Goal: Information Seeking & Learning: Learn about a topic

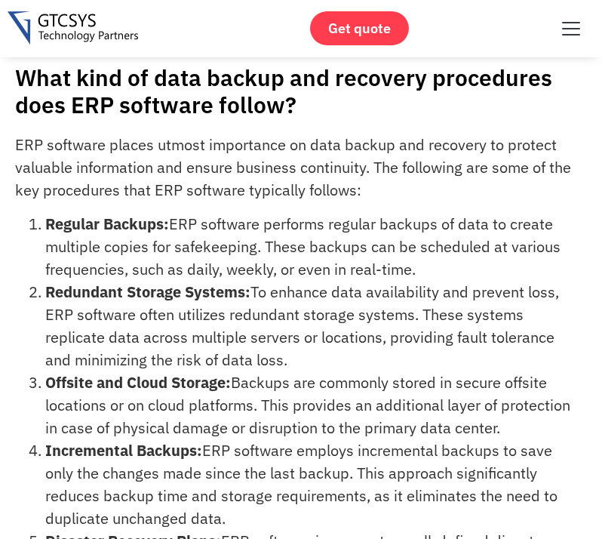
scroll to position [88, 0]
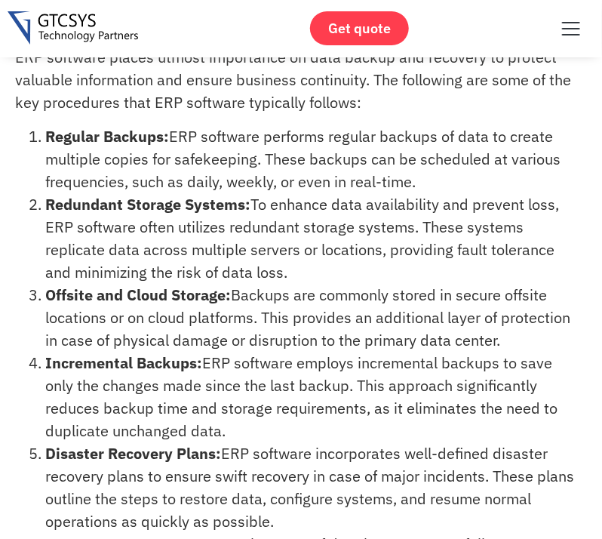
click at [190, 233] on li "Redundant Storage Systems: To enhance data availability and prevent loss, ERP s…" at bounding box center [312, 238] width 534 height 91
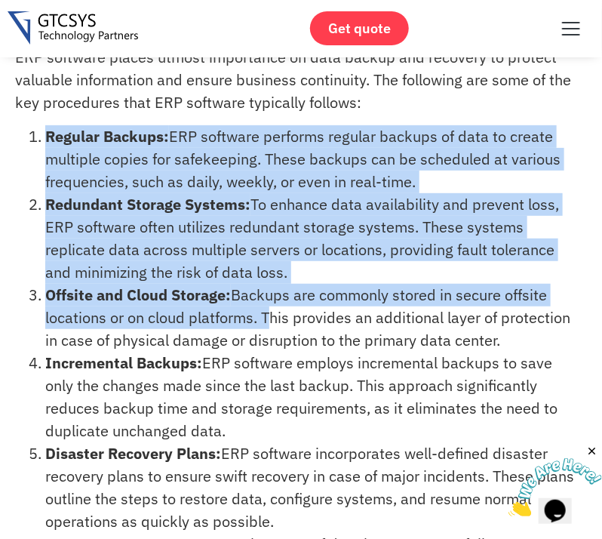
drag, startPoint x: 30, startPoint y: 134, endPoint x: 266, endPoint y: 329, distance: 305.5
click at [266, 329] on ol "Regular Backups: ERP software performs regular backups of data to create multip…" at bounding box center [297, 374] width 564 height 498
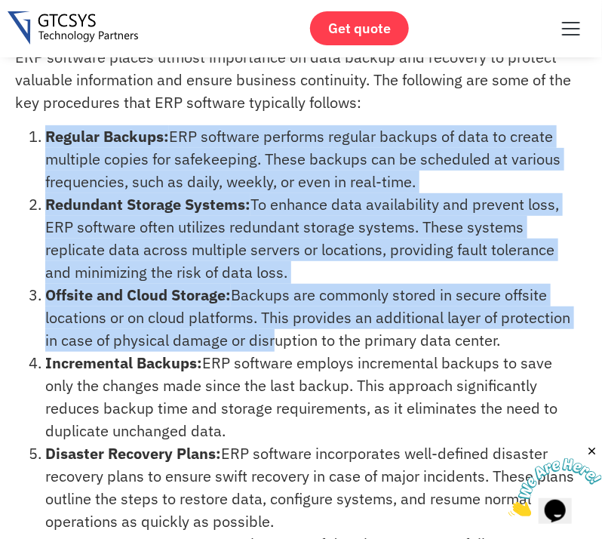
click at [266, 329] on li "Offsite and Cloud Storage: Backups are commonly stored in secure offsite locati…" at bounding box center [312, 318] width 534 height 68
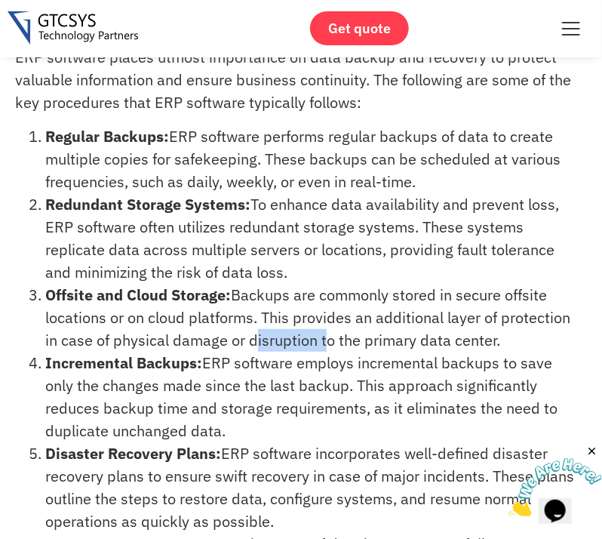
click at [266, 329] on li "Offsite and Cloud Storage: Backups are commonly stored in secure offsite locati…" at bounding box center [312, 318] width 534 height 68
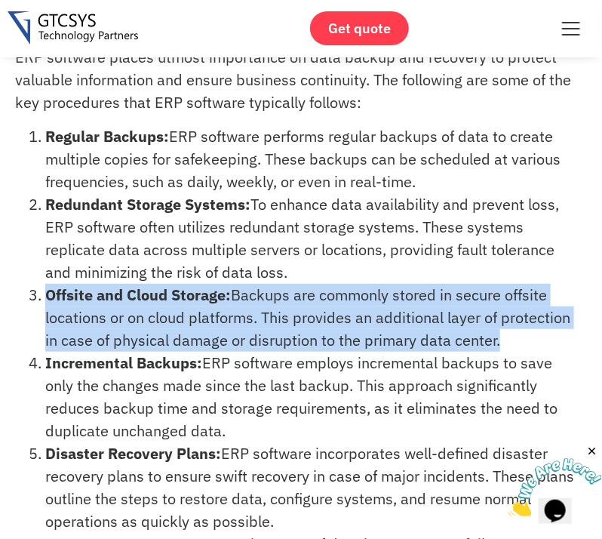
click at [266, 329] on li "Offsite and Cloud Storage: Backups are commonly stored in secure offsite locati…" at bounding box center [312, 318] width 534 height 68
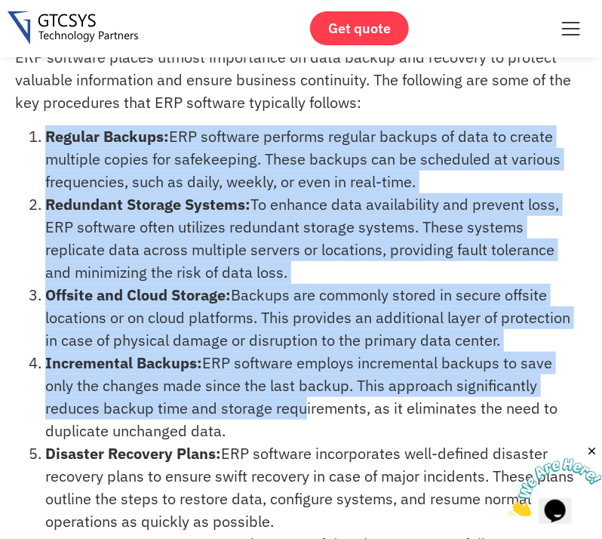
drag, startPoint x: 50, startPoint y: 131, endPoint x: 287, endPoint y: 414, distance: 370.1
click at [287, 414] on ol "Regular Backups: ERP software performs regular backups of data to create multip…" at bounding box center [297, 374] width 564 height 498
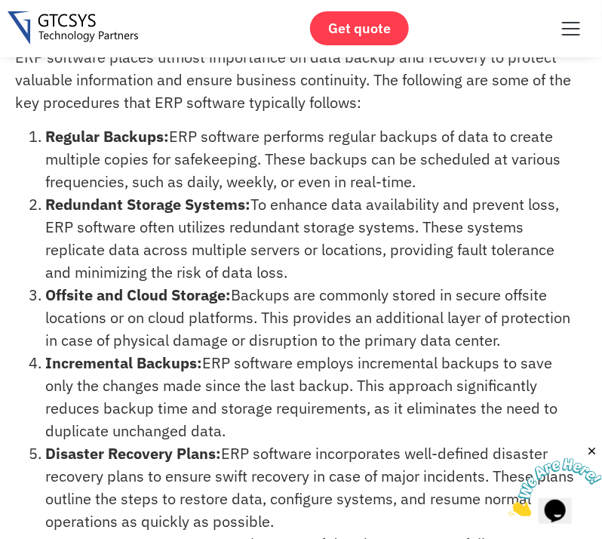
click at [242, 423] on li "Incremental Backups: ERP software employs incremental backups to save only the …" at bounding box center [312, 397] width 534 height 91
drag, startPoint x: 235, startPoint y: 428, endPoint x: 18, endPoint y: 95, distance: 397.4
click at [18, 95] on div "ERP software places utmost importance on data backup and recovery to protect va…" at bounding box center [306, 383] width 583 height 675
click at [45, 131] on li "Regular Backups: ERP software performs regular backups of data to create multip…" at bounding box center [312, 159] width 534 height 68
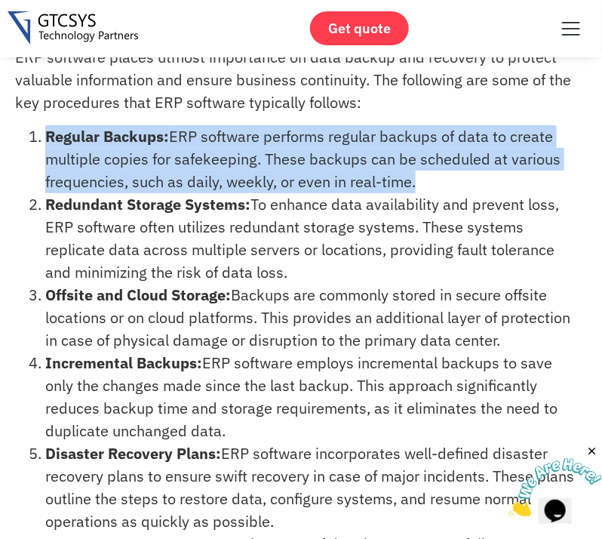
click at [45, 131] on li "Regular Backups: ERP software performs regular backups of data to create multip…" at bounding box center [312, 159] width 534 height 68
click at [102, 140] on strong "Regular Backups:" at bounding box center [107, 136] width 124 height 20
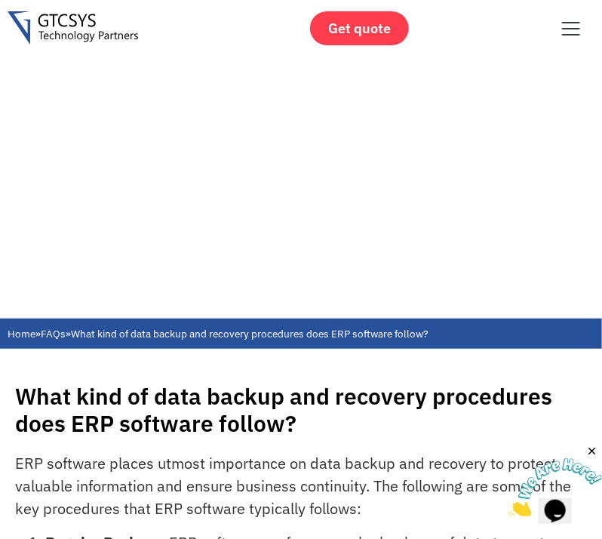
click at [592, 444] on icon "Close" at bounding box center [592, 451] width 14 height 14
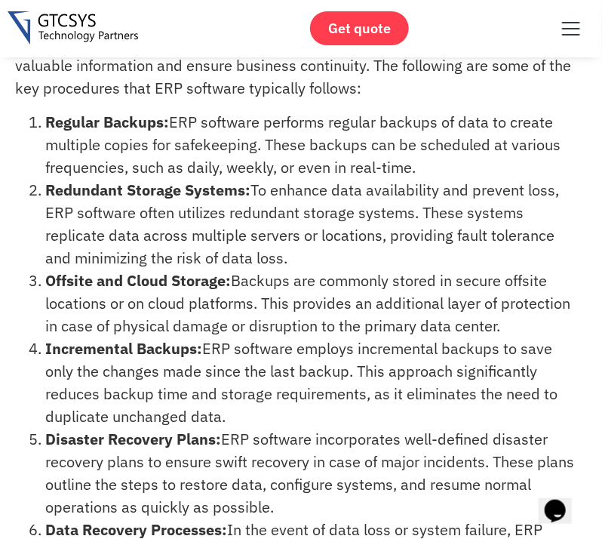
scroll to position [103, 0]
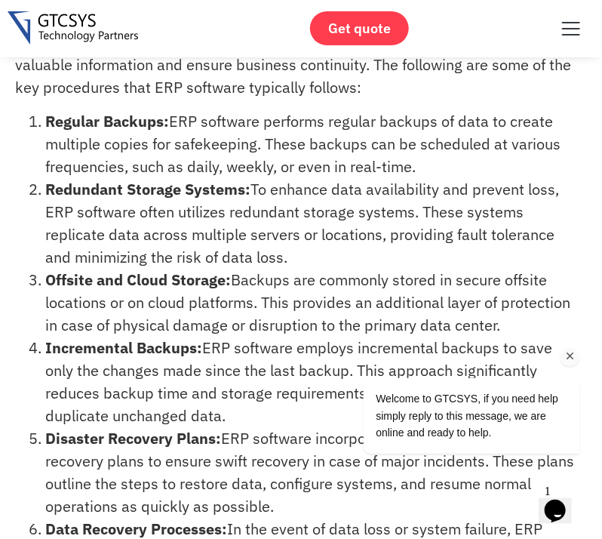
click at [574, 352] on icon "Chat attention grabber" at bounding box center [570, 356] width 14 height 14
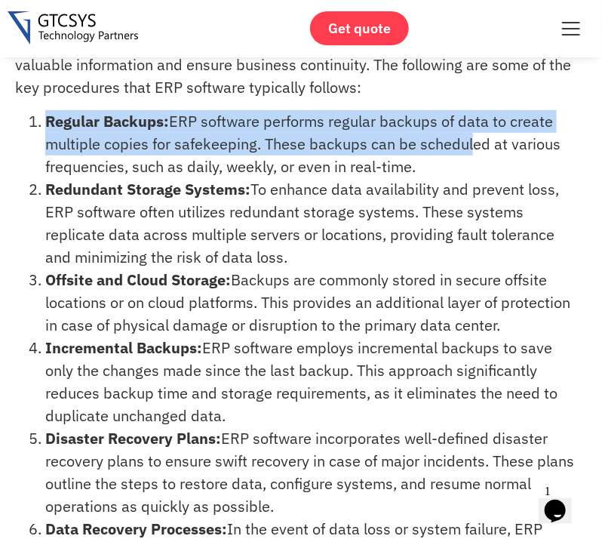
drag, startPoint x: 45, startPoint y: 118, endPoint x: 469, endPoint y: 152, distance: 425.4
click at [469, 152] on li "Regular Backups: ERP software performs regular backups of data to create multip…" at bounding box center [312, 144] width 534 height 68
drag, startPoint x: 426, startPoint y: 163, endPoint x: 36, endPoint y: 121, distance: 391.5
click at [45, 121] on li "Regular Backups: ERP software performs regular backups of data to create multip…" at bounding box center [312, 144] width 534 height 68
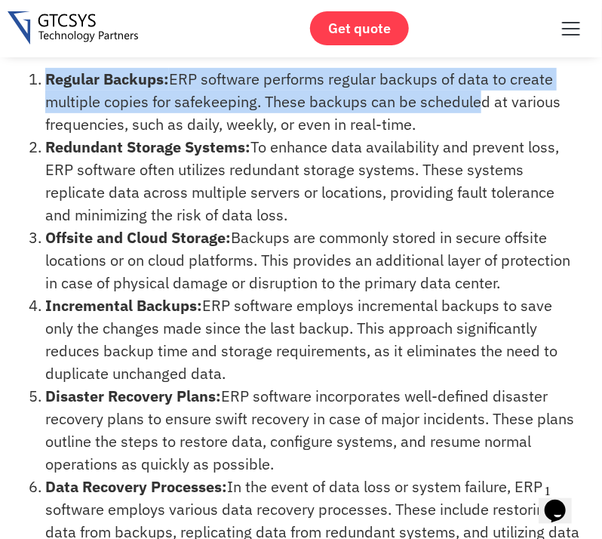
scroll to position [146, 0]
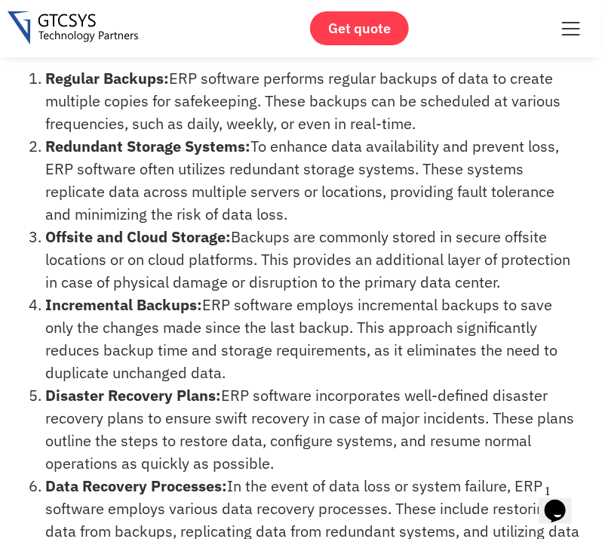
click at [67, 150] on strong "Redundant Storage Systems:" at bounding box center [147, 146] width 205 height 20
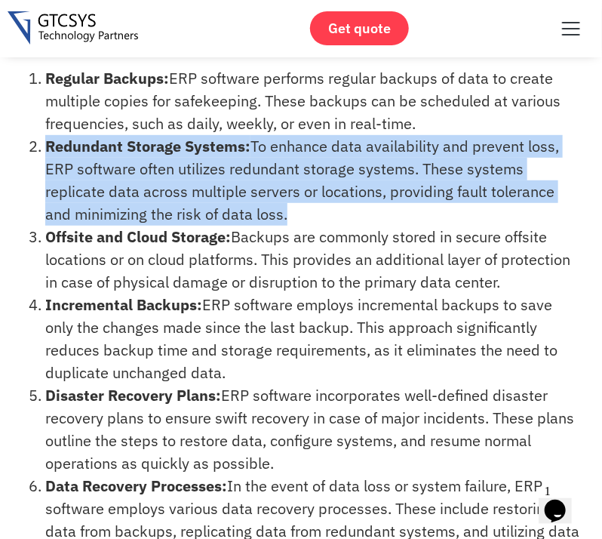
click at [67, 150] on strong "Redundant Storage Systems:" at bounding box center [147, 146] width 205 height 20
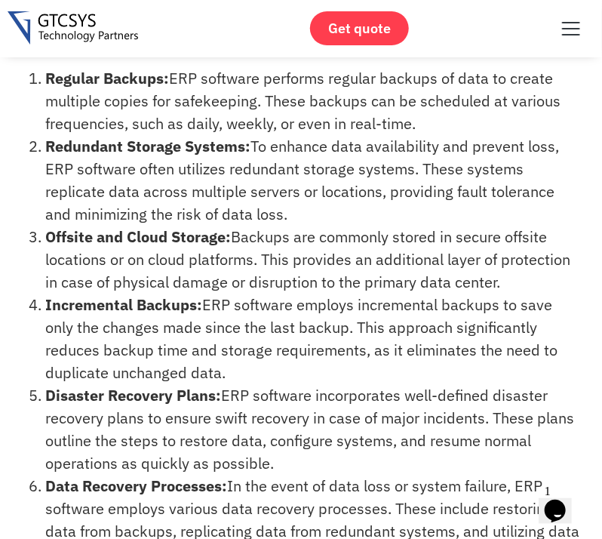
click at [246, 107] on li "Regular Backups: ERP software performs regular backups of data to create multip…" at bounding box center [312, 101] width 534 height 68
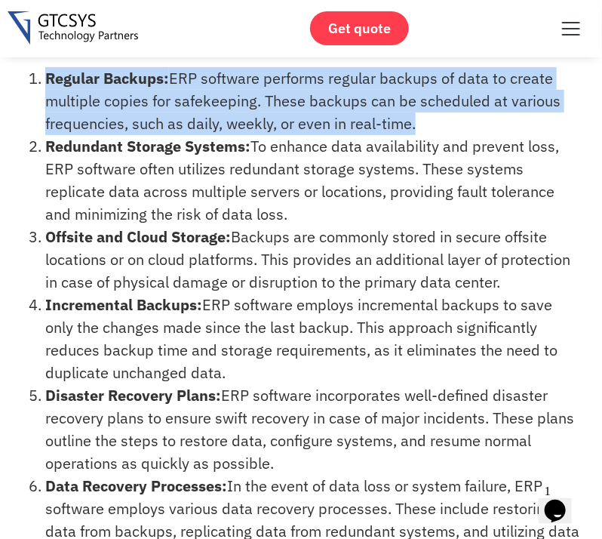
click at [246, 107] on li "Regular Backups: ERP software performs regular backups of data to create multip…" at bounding box center [312, 101] width 534 height 68
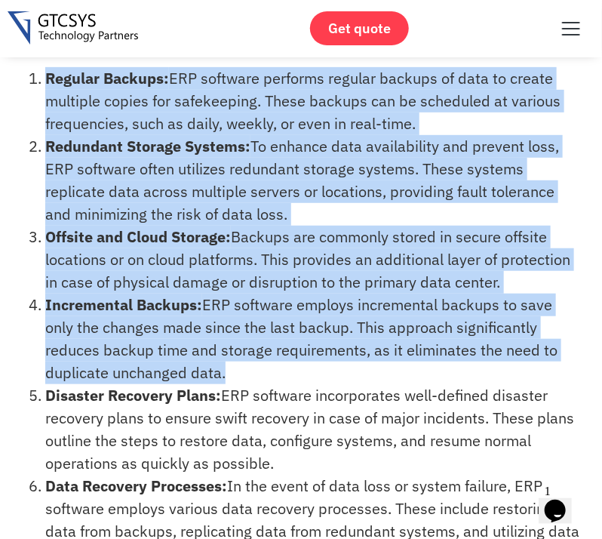
drag, startPoint x: 246, startPoint y: 107, endPoint x: 241, endPoint y: 383, distance: 276.2
click at [241, 383] on ol "Regular Backups: ERP software performs regular backups of data to create multip…" at bounding box center [297, 316] width 564 height 498
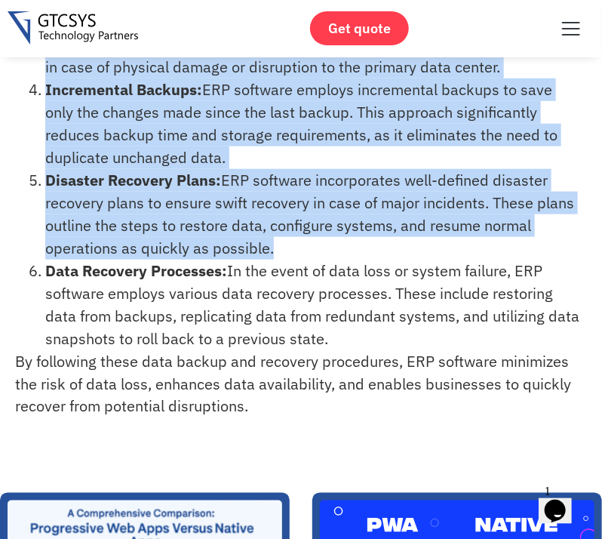
scroll to position [359, 0]
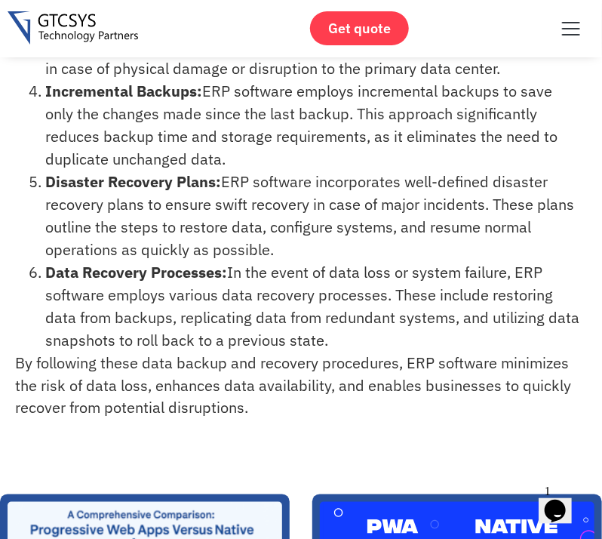
click at [258, 342] on li "Data Recovery Processes: In the event of data loss or system failure, ERP softw…" at bounding box center [312, 306] width 534 height 91
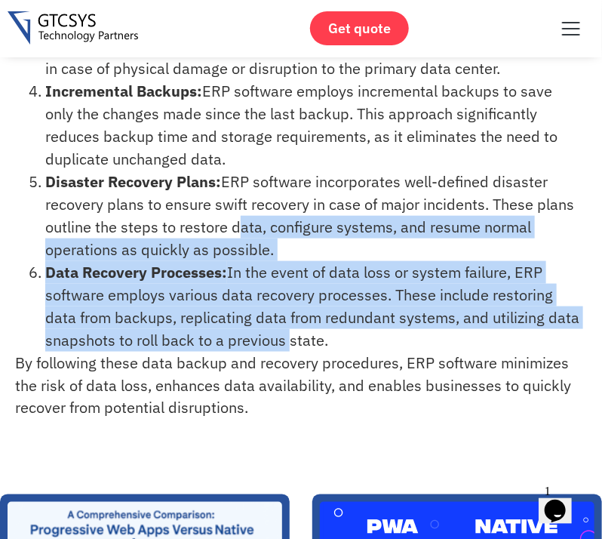
drag, startPoint x: 258, startPoint y: 342, endPoint x: 243, endPoint y: 220, distance: 123.2
click at [243, 220] on ol "Regular Backups: ERP software performs regular backups of data to create multip…" at bounding box center [297, 103] width 564 height 498
click at [243, 220] on li "Disaster Recovery Plans: ERP software incorporates well-defined disaster recove…" at bounding box center [312, 216] width 534 height 91
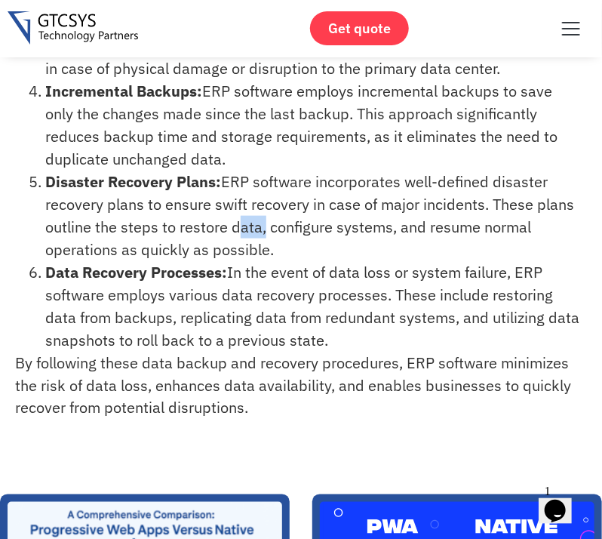
click at [243, 220] on li "Disaster Recovery Plans: ERP software incorporates well-defined disaster recove…" at bounding box center [312, 216] width 534 height 91
click at [281, 312] on li "Data Recovery Processes: In the event of data loss or system failure, ERP softw…" at bounding box center [312, 306] width 534 height 91
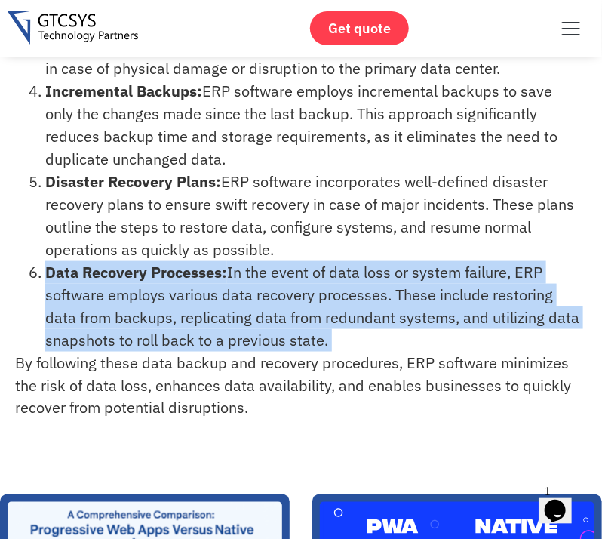
click at [281, 312] on li "Data Recovery Processes: In the event of data loss or system failure, ERP softw…" at bounding box center [312, 306] width 534 height 91
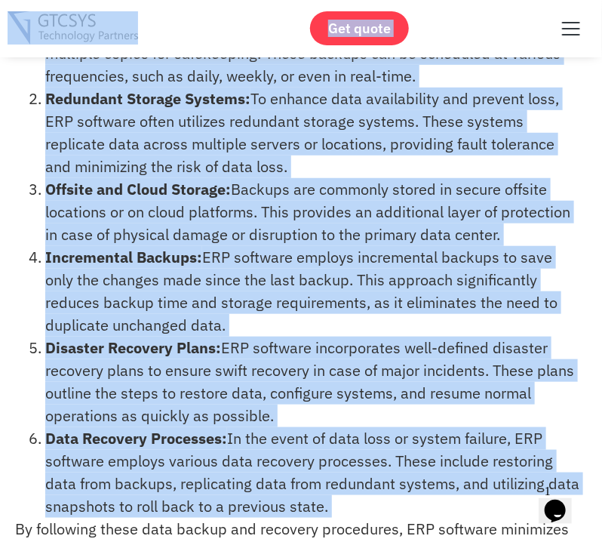
scroll to position [164, 0]
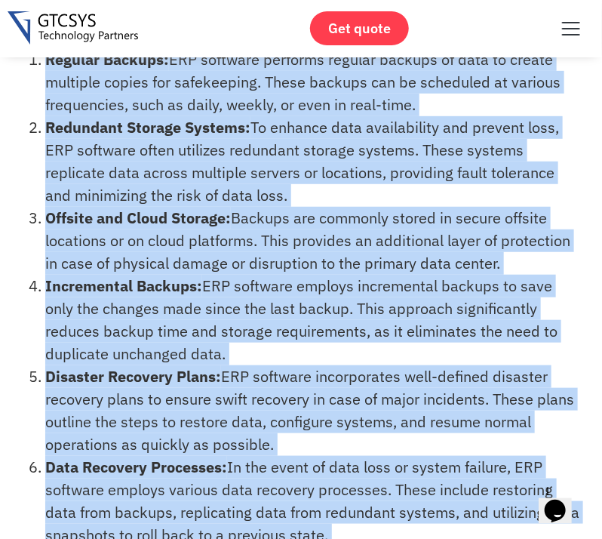
drag, startPoint x: 281, startPoint y: 312, endPoint x: 201, endPoint y: 69, distance: 256.3
click at [201, 69] on ol "Regular Backups: ERP software performs regular backups of data to create multip…" at bounding box center [297, 297] width 564 height 498
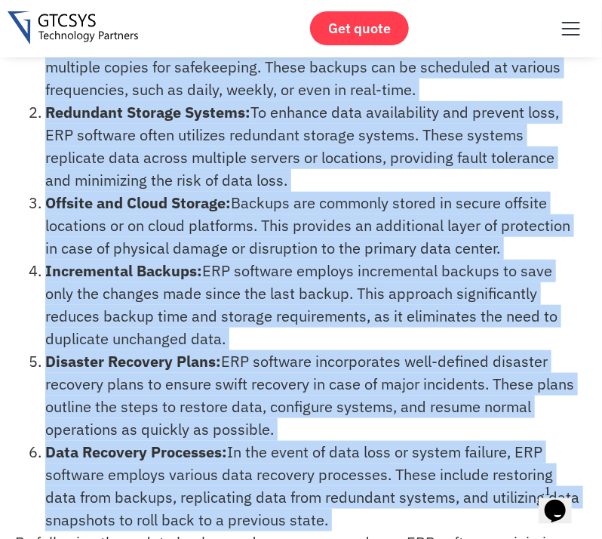
scroll to position [181, 0]
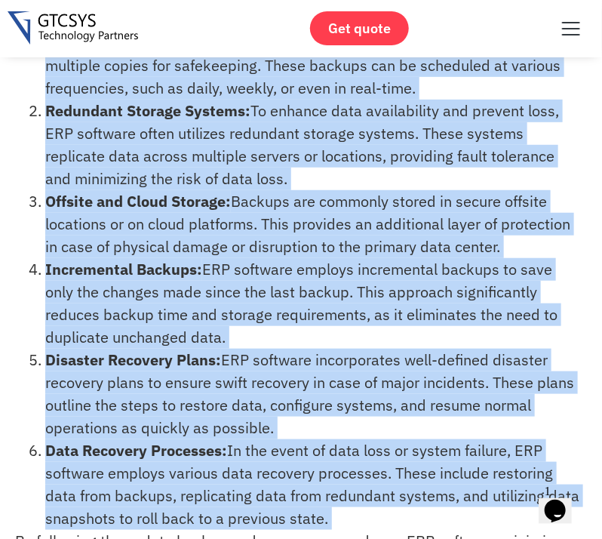
click at [412, 67] on li "Regular Backups: ERP software performs regular backups of data to create multip…" at bounding box center [312, 66] width 534 height 68
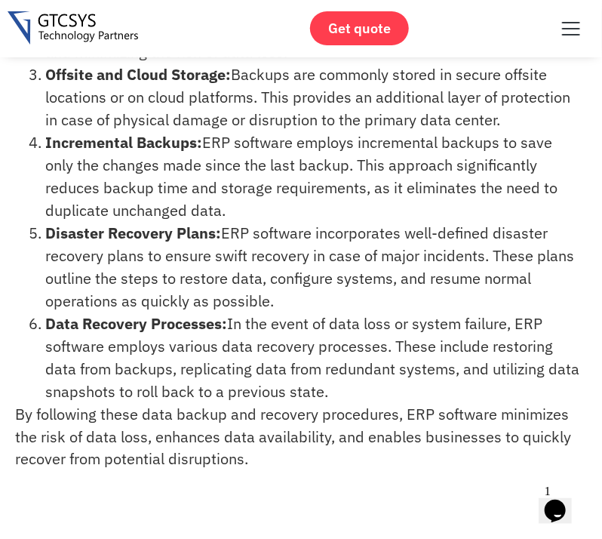
scroll to position [309, 0]
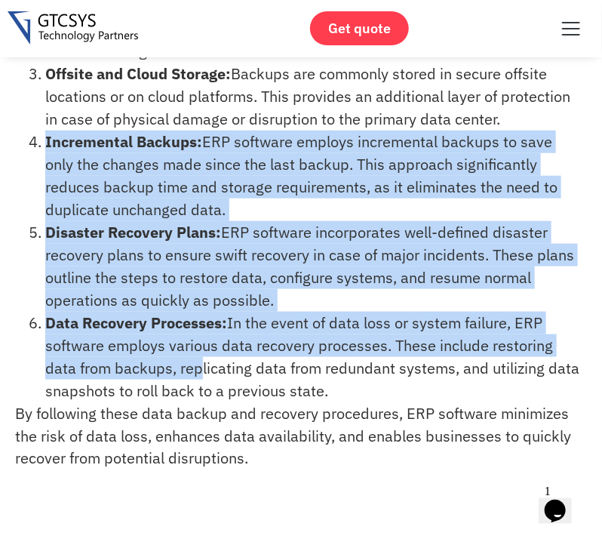
drag, startPoint x: 38, startPoint y: 137, endPoint x: 202, endPoint y: 380, distance: 293.4
click at [202, 380] on ol "Regular Backups: ERP software performs regular backups of data to create multip…" at bounding box center [297, 153] width 564 height 498
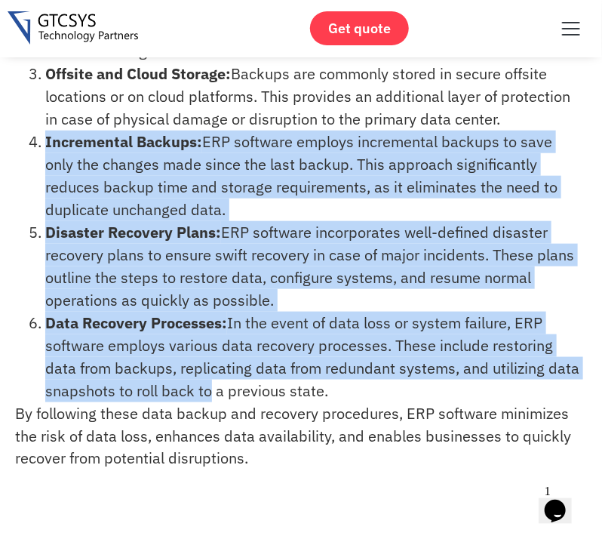
click at [202, 380] on li "Data Recovery Processes: In the event of data loss or system failure, ERP softw…" at bounding box center [312, 357] width 534 height 91
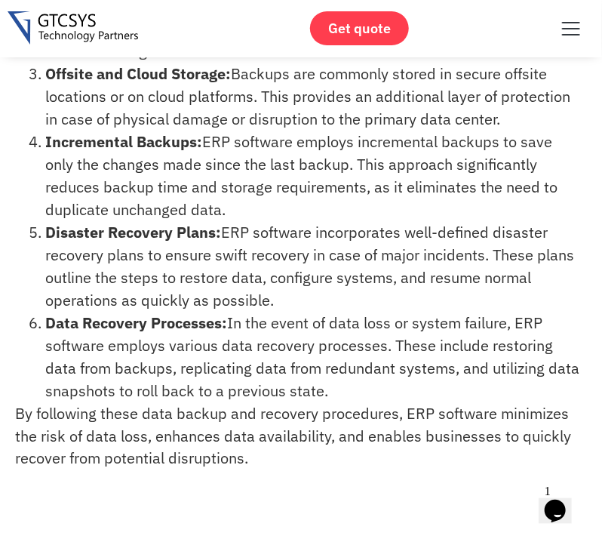
click at [202, 380] on li "Data Recovery Processes: In the event of data loss or system failure, ERP softw…" at bounding box center [312, 357] width 534 height 91
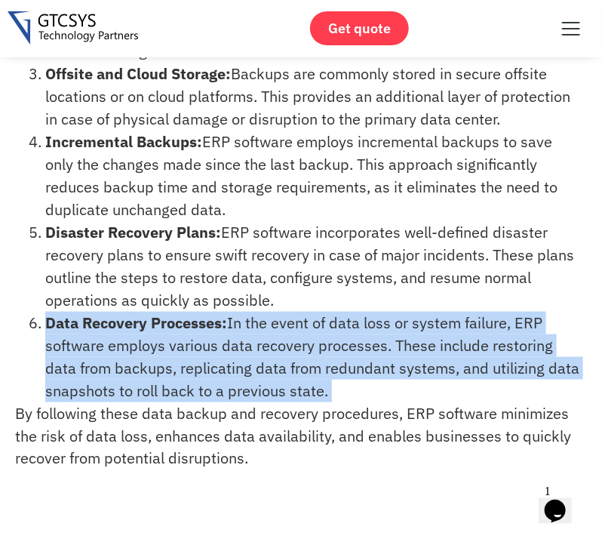
click at [202, 380] on li "Data Recovery Processes: In the event of data loss or system failure, ERP softw…" at bounding box center [312, 357] width 534 height 91
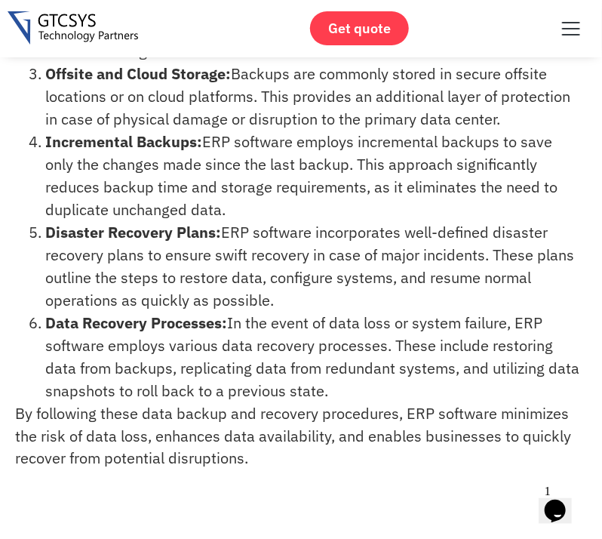
click at [230, 298] on li "Disaster Recovery Plans: ERP software incorporates well-defined disaster recove…" at bounding box center [312, 266] width 534 height 91
click at [121, 140] on strong "Incremental Backups:" at bounding box center [123, 141] width 157 height 20
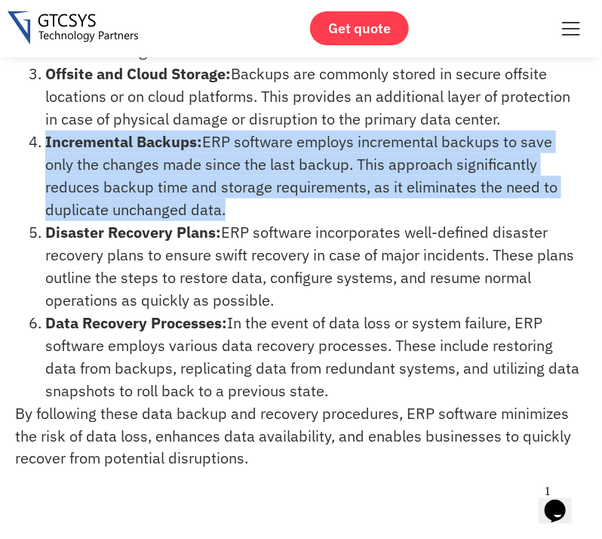
click at [121, 140] on strong "Incremental Backups:" at bounding box center [123, 141] width 157 height 20
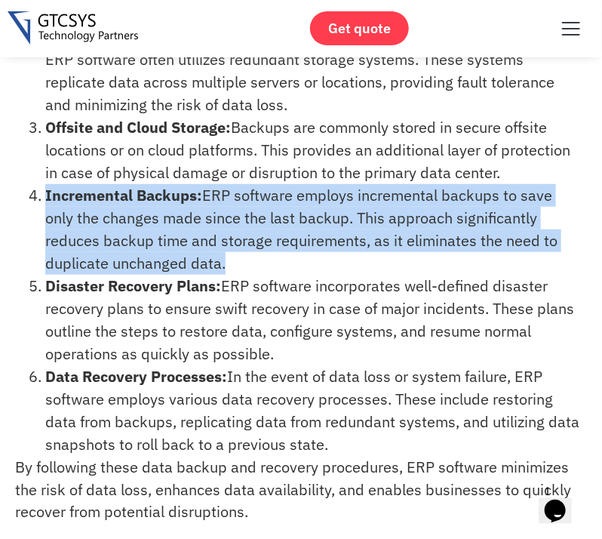
scroll to position [248, 0]
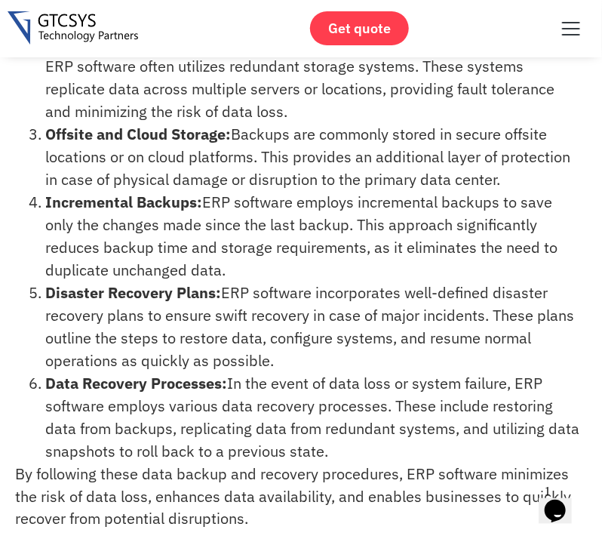
click at [116, 129] on strong "Offsite and Cloud Storage:" at bounding box center [138, 134] width 186 height 20
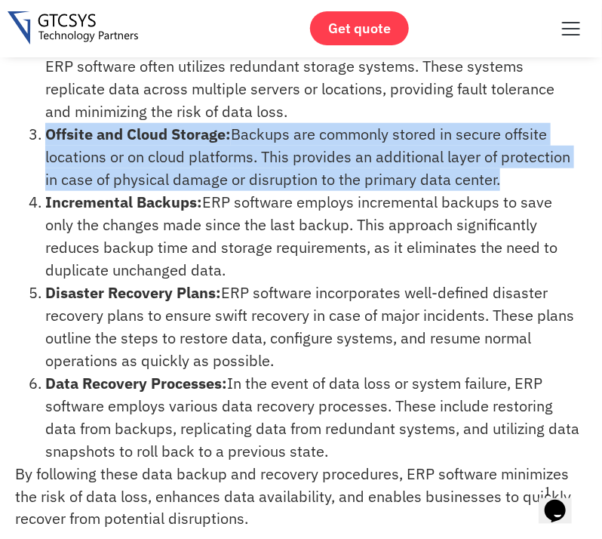
click at [116, 129] on strong "Offsite and Cloud Storage:" at bounding box center [138, 134] width 186 height 20
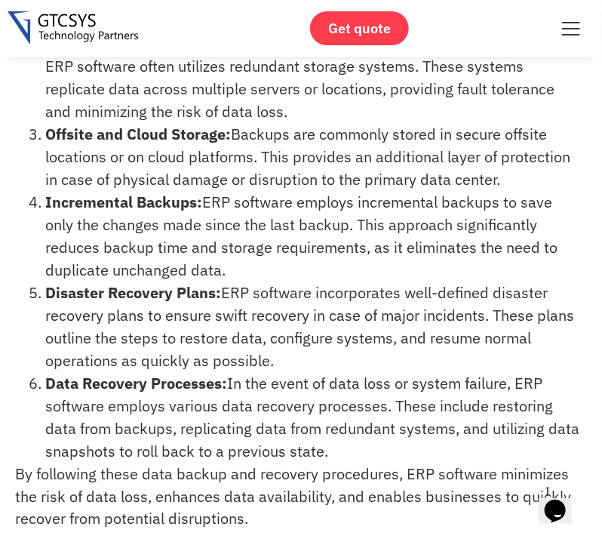
click at [55, 131] on strong "Offsite and Cloud Storage:" at bounding box center [138, 134] width 186 height 20
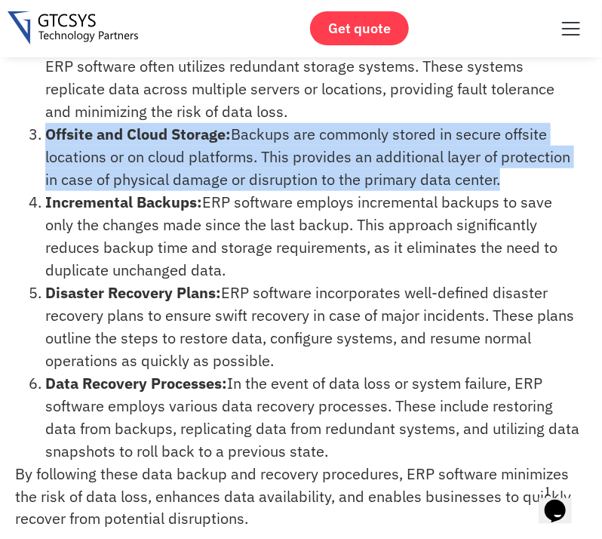
drag, startPoint x: 55, startPoint y: 131, endPoint x: 145, endPoint y: 140, distance: 90.2
click at [145, 140] on strong "Offsite and Cloud Storage:" at bounding box center [138, 134] width 186 height 20
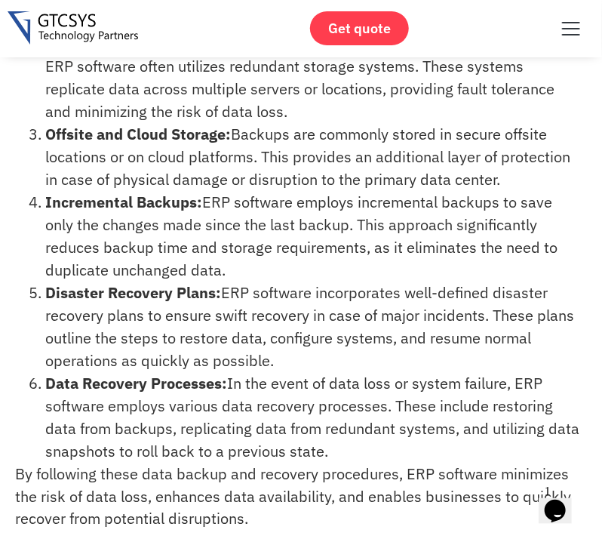
click at [81, 131] on strong "Offsite and Cloud Storage:" at bounding box center [138, 134] width 186 height 20
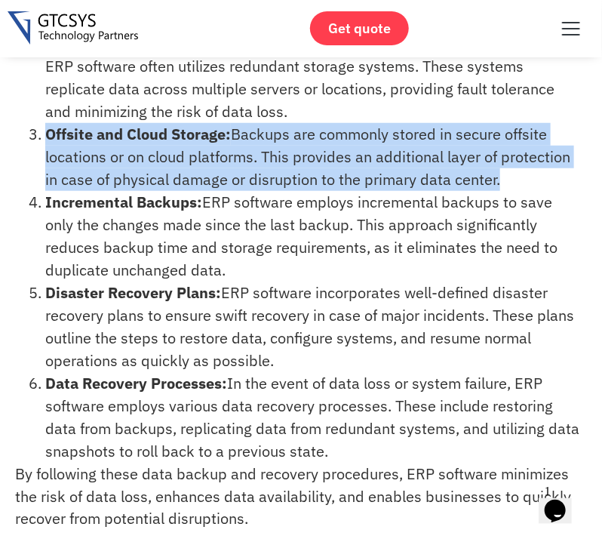
click at [88, 131] on strong "Offsite and Cloud Storage:" at bounding box center [138, 134] width 186 height 20
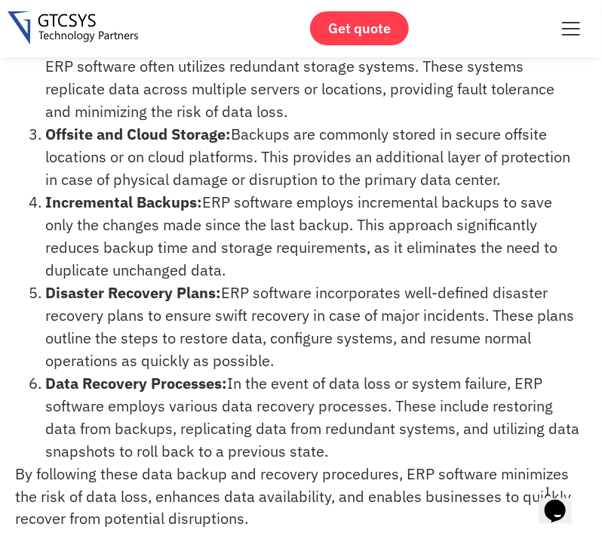
click at [65, 130] on strong "Offsite and Cloud Storage:" at bounding box center [138, 134] width 186 height 20
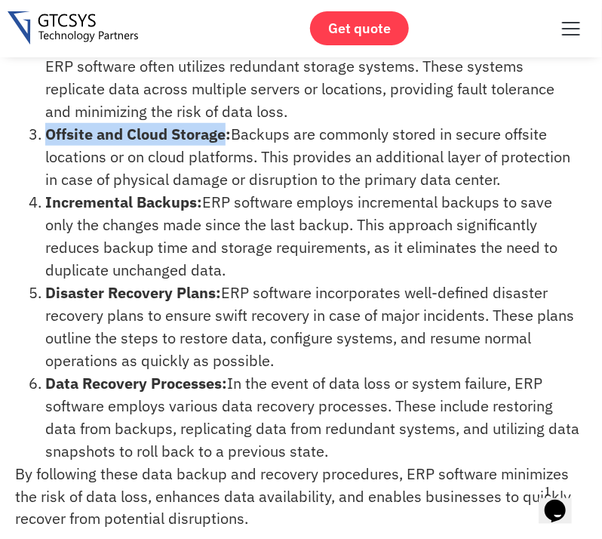
drag, startPoint x: 65, startPoint y: 130, endPoint x: 214, endPoint y: 142, distance: 149.9
click at [214, 142] on strong "Offsite and Cloud Storage:" at bounding box center [138, 134] width 186 height 20
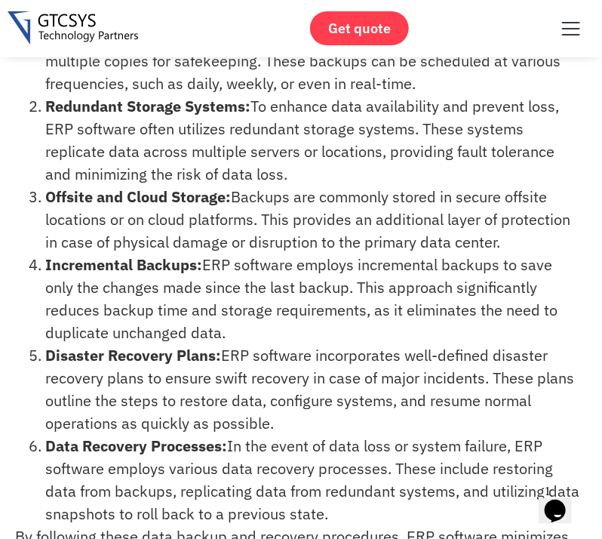
scroll to position [149, 0]
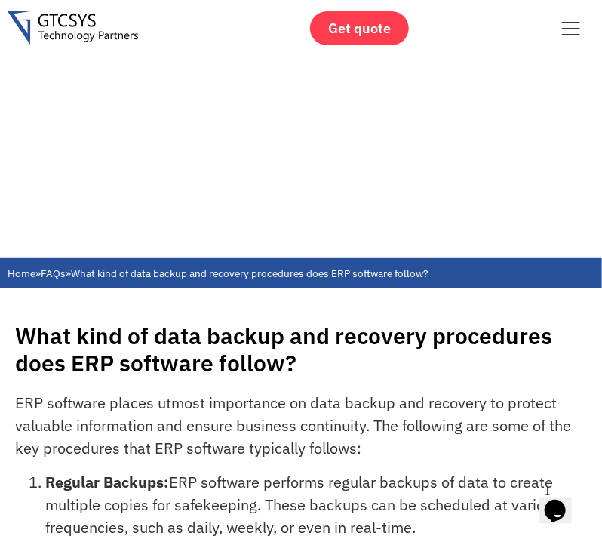
click at [171, 341] on h1 "What kind of data backup and recovery procedures does ERP software follow?" at bounding box center [306, 349] width 583 height 54
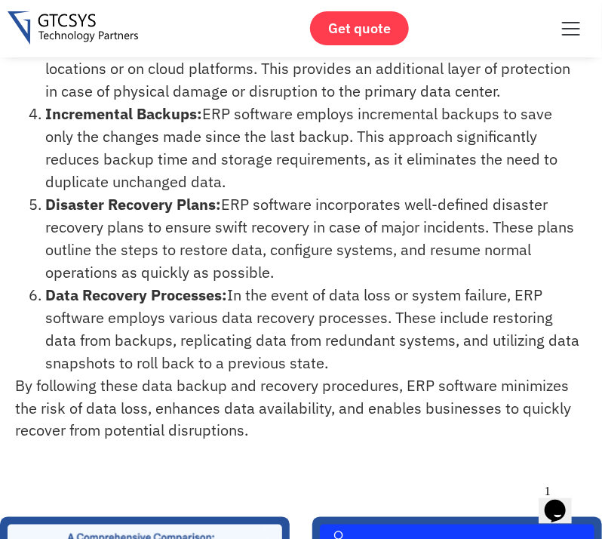
scroll to position [314, 0]
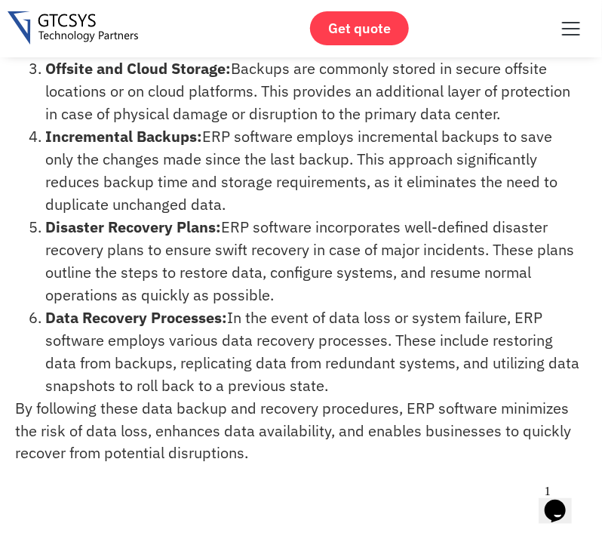
click at [79, 223] on strong "Disaster Recovery Plans:" at bounding box center [133, 227] width 176 height 20
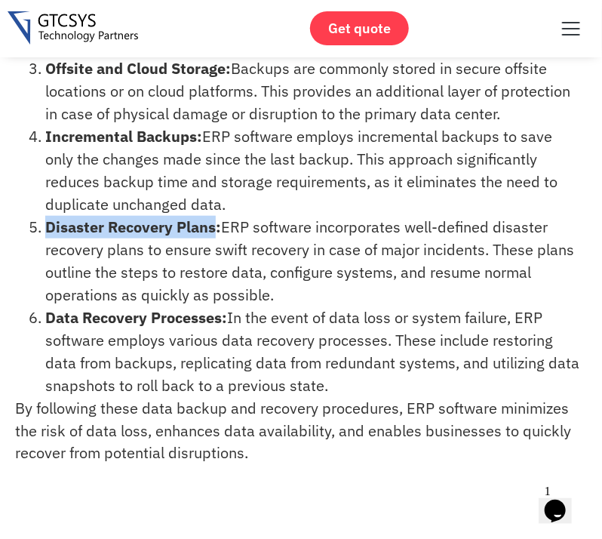
drag, startPoint x: 79, startPoint y: 223, endPoint x: 181, endPoint y: 235, distance: 102.7
click at [181, 235] on strong "Disaster Recovery Plans:" at bounding box center [133, 227] width 176 height 20
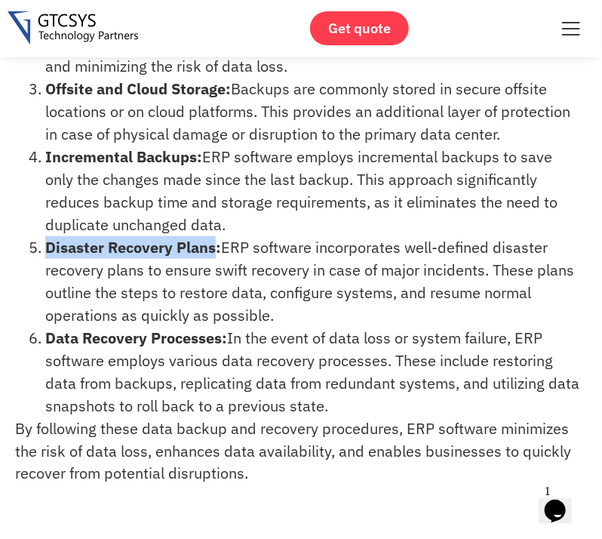
scroll to position [293, 0]
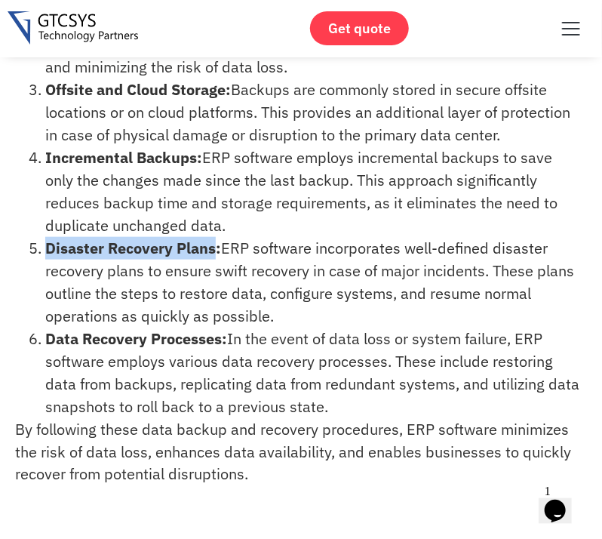
drag, startPoint x: 43, startPoint y: 156, endPoint x: 280, endPoint y: 232, distance: 248.7
click at [280, 232] on li "Incremental Backups: ERP software employs incremental backups to save only the …" at bounding box center [312, 191] width 534 height 91
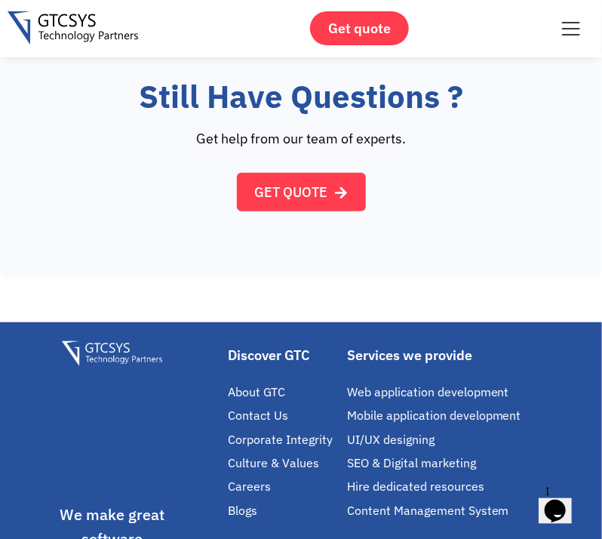
scroll to position [1618, 0]
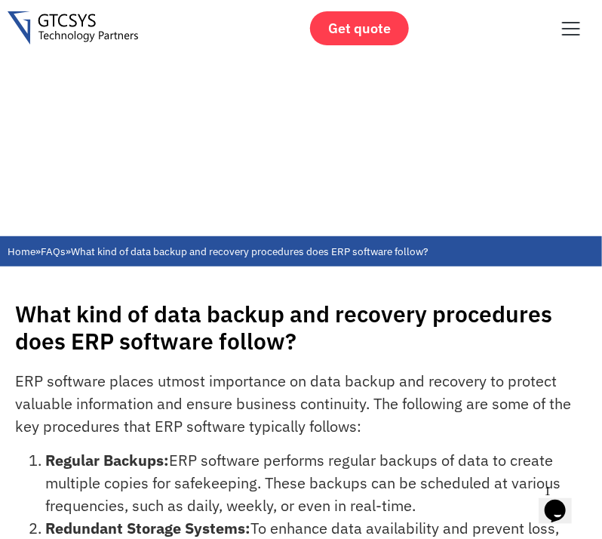
scroll to position [75, 0]
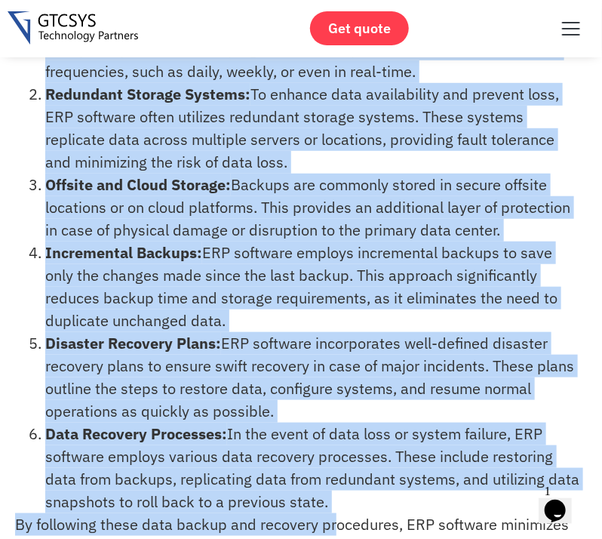
drag, startPoint x: 23, startPoint y: 322, endPoint x: 333, endPoint y: 553, distance: 386.6
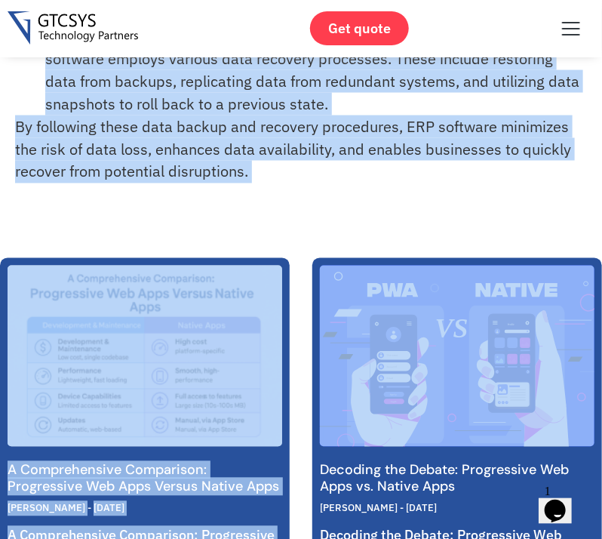
scroll to position [594, 0]
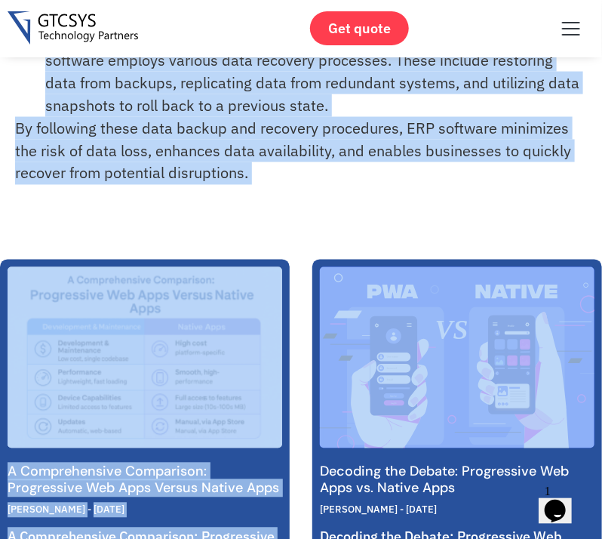
click at [238, 239] on div "Home » FAQs » What kind of data backup and recovery procedures does ERP softwar…" at bounding box center [301, 353] width 602 height 1895
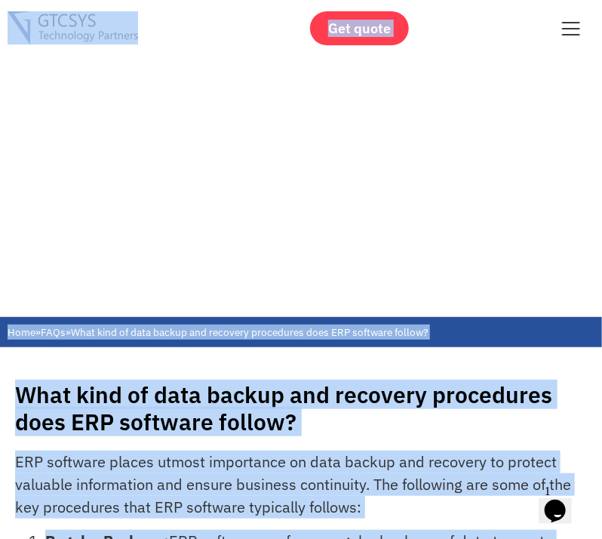
scroll to position [0, 0]
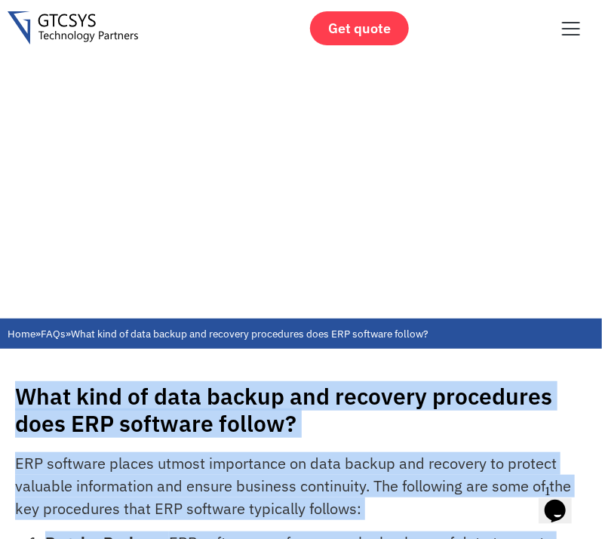
drag, startPoint x: 247, startPoint y: 175, endPoint x: 4, endPoint y: 394, distance: 327.5
copy div "What kind of data backup and recovery procedures does ERP software follow? ERP …"
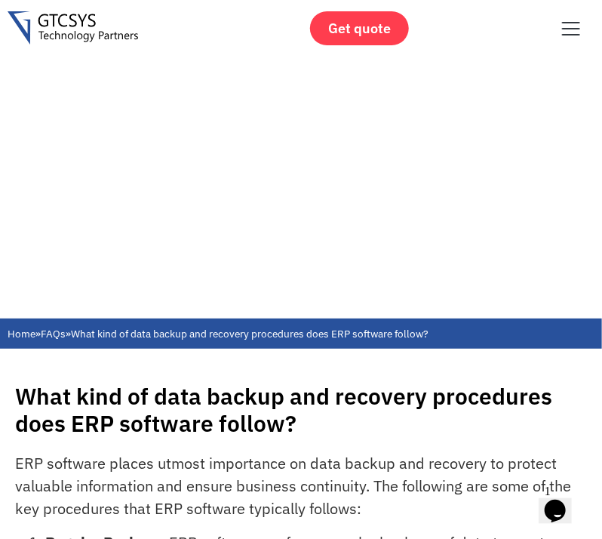
click at [165, 325] on div "Home » FAQs » What kind of data backup and recovery procedures does ERP softwar…" at bounding box center [301, 333] width 587 height 30
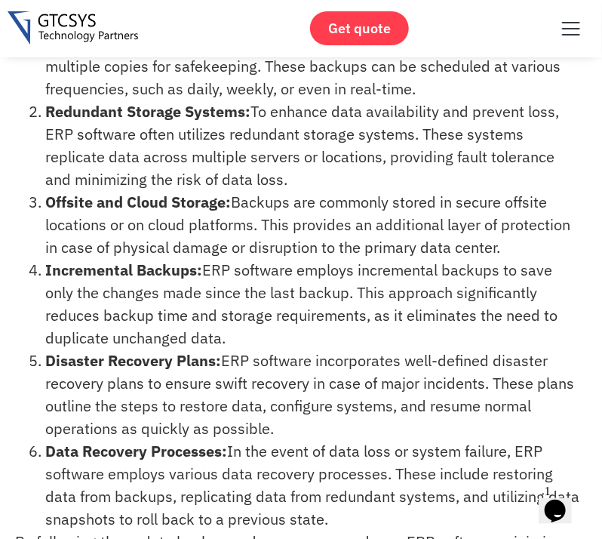
scroll to position [174, 0]
